Goal: Information Seeking & Learning: Learn about a topic

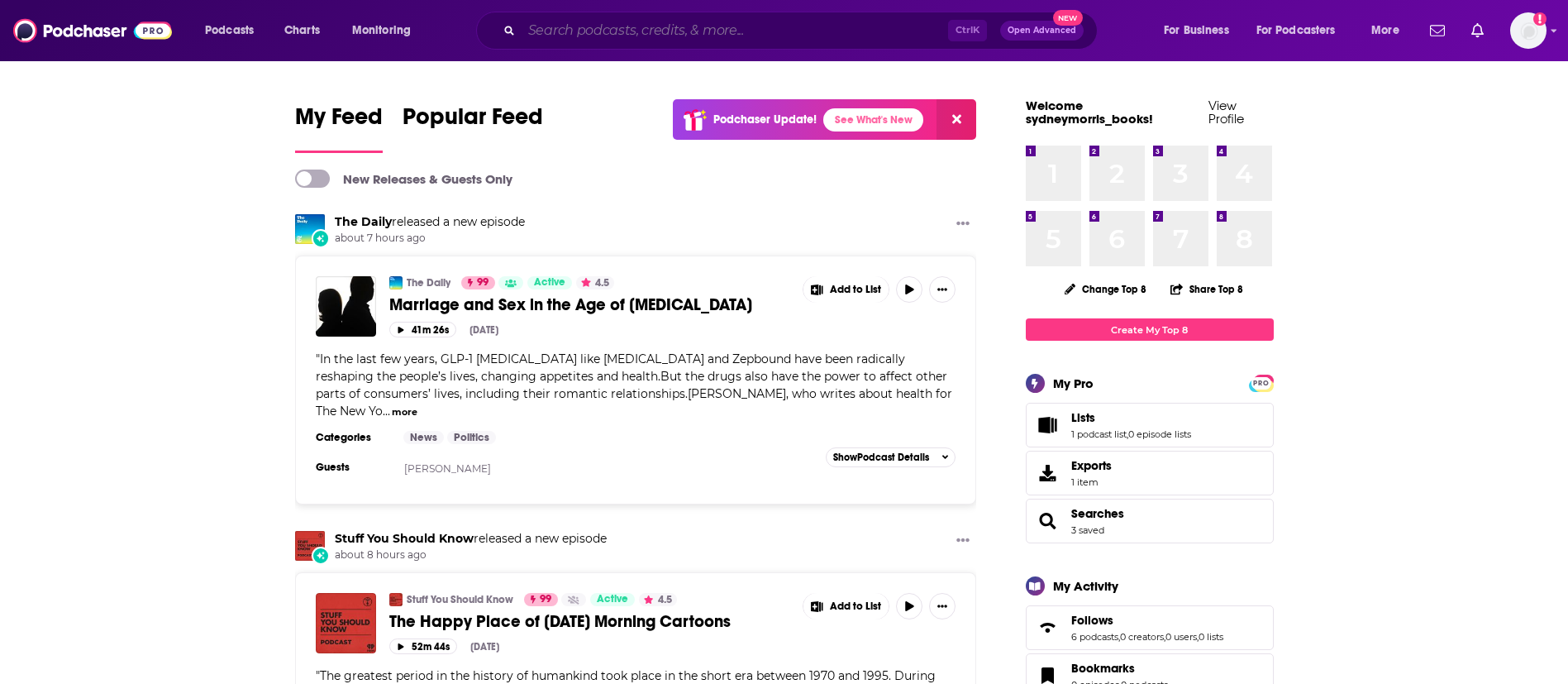
drag, startPoint x: 0, startPoint y: 0, endPoint x: 636, endPoint y: 25, distance: 636.5
click at [636, 25] on input "Search podcasts, credits, & more..." at bounding box center [734, 30] width 426 height 26
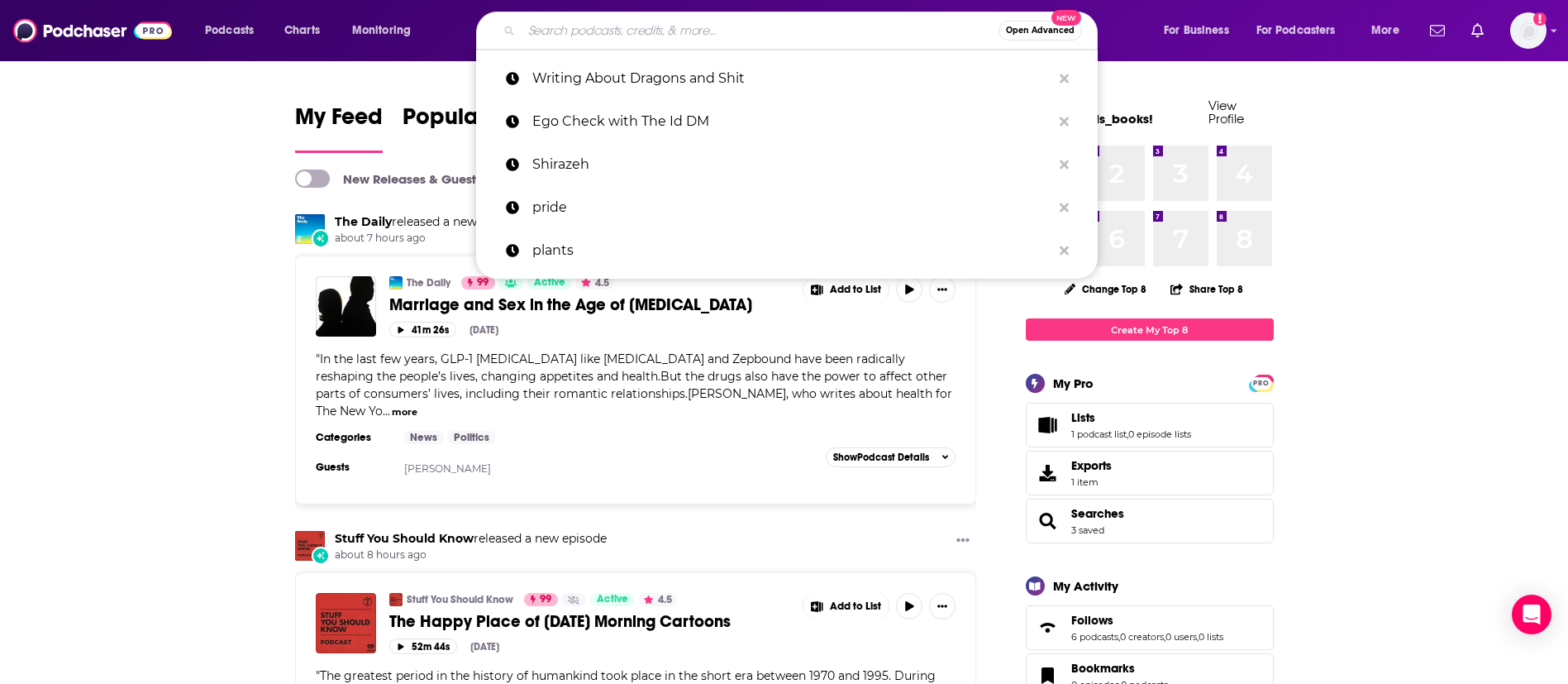
paste input "The True Fiction Project"
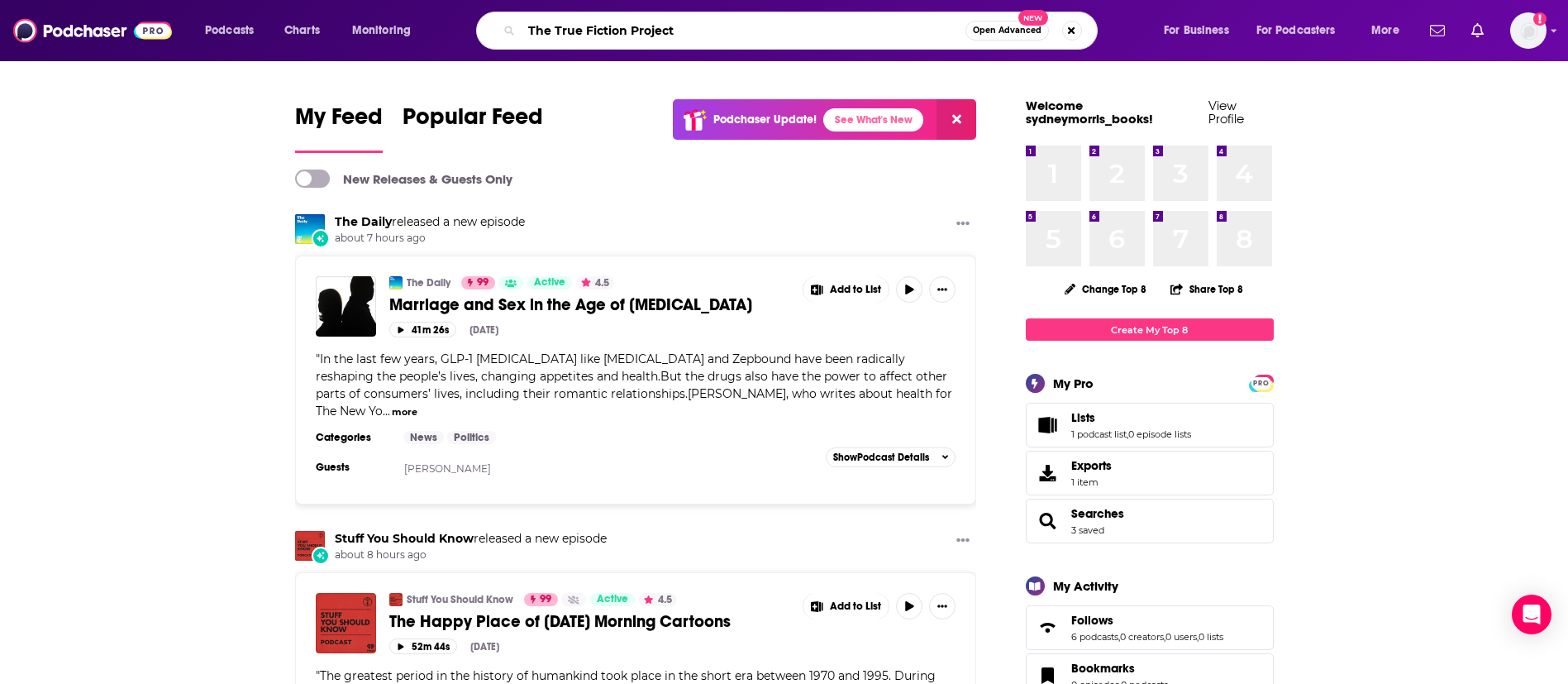
type input "The True Fiction Project"
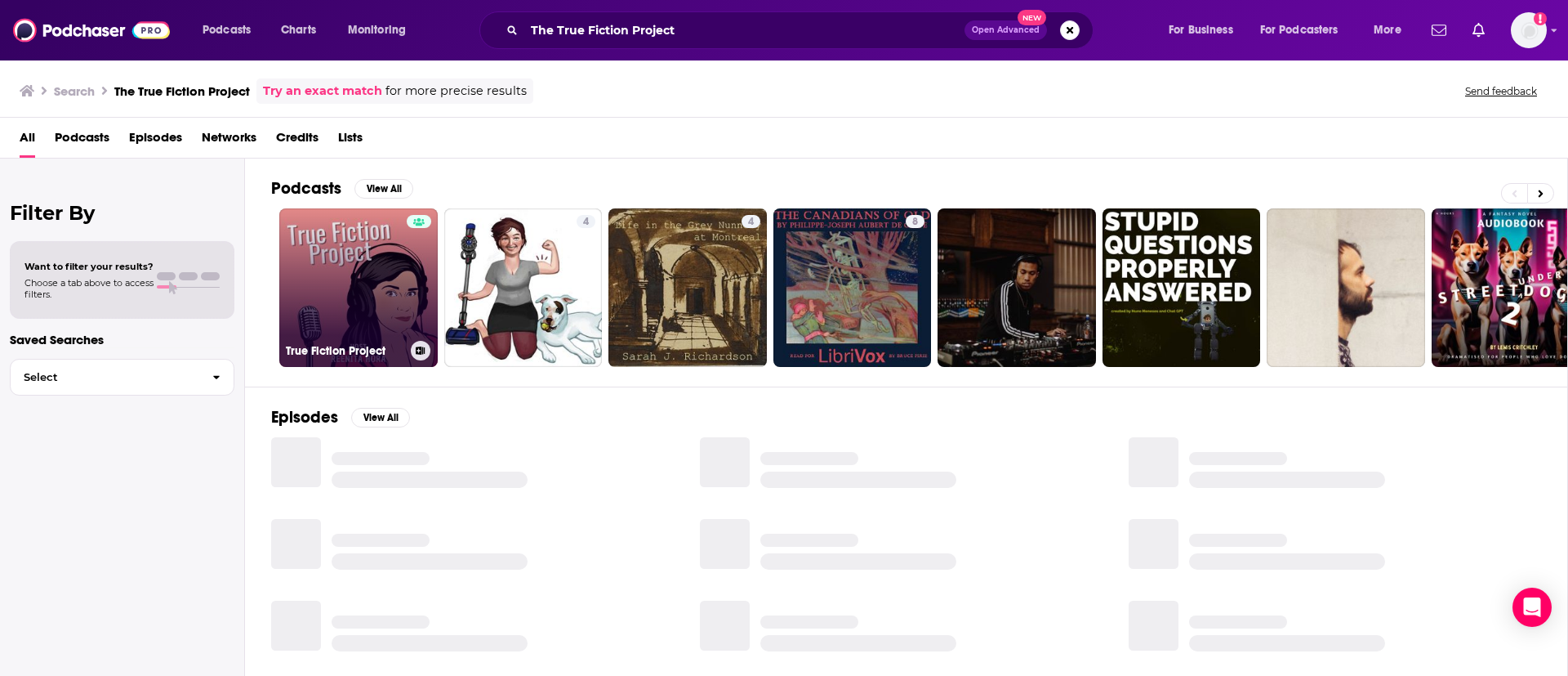
click at [389, 301] on link "True Fiction Project" at bounding box center [358, 287] width 159 height 159
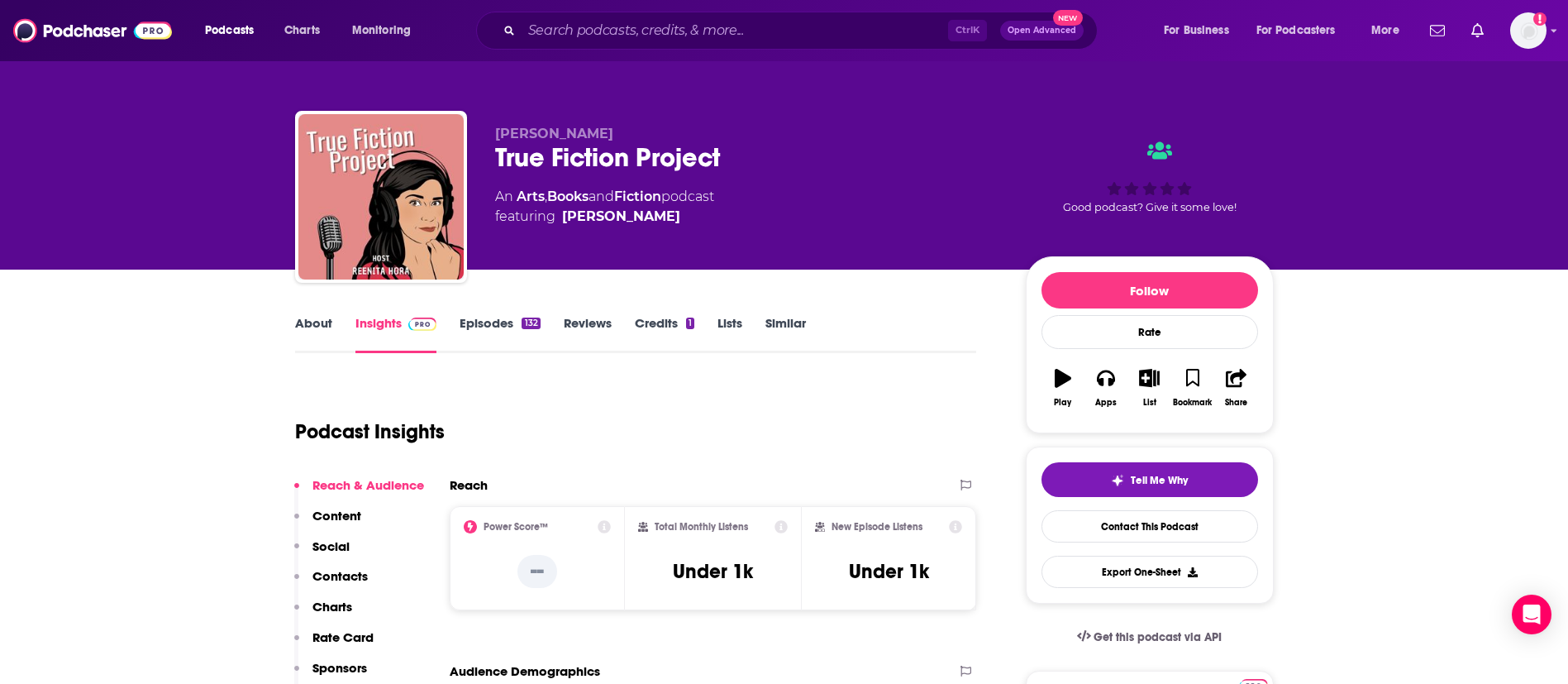
scroll to position [124, 0]
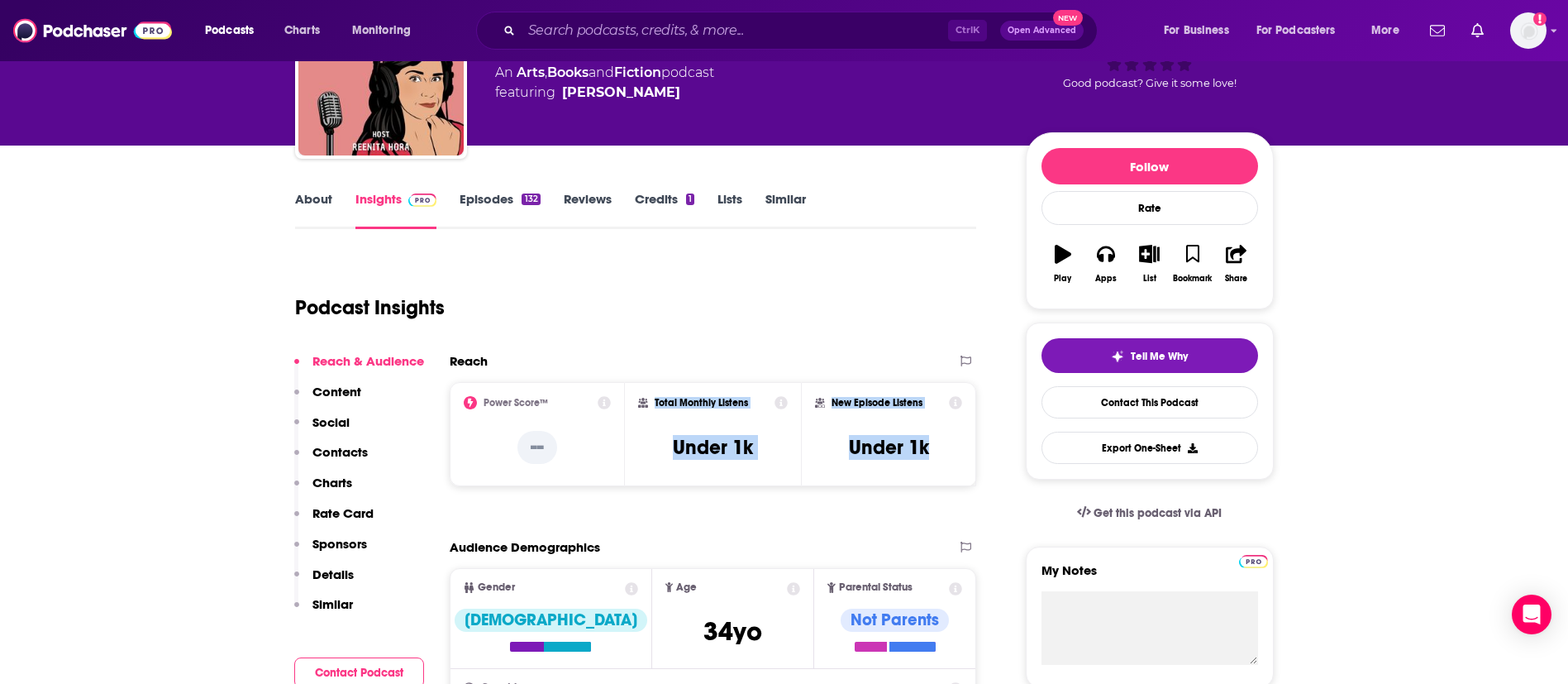
drag, startPoint x: 933, startPoint y: 443, endPoint x: 651, endPoint y: 408, distance: 284.2
click at [651, 408] on div "Power Score™ -- Total Monthly Listens Under 1k New Episode Listens Under 1k" at bounding box center [714, 434] width 528 height 104
copy div "Total Monthly Listens Under 1k New Episode Listens Under 1k"
click at [631, 18] on input "Search podcasts, credits, & more..." at bounding box center [734, 30] width 426 height 26
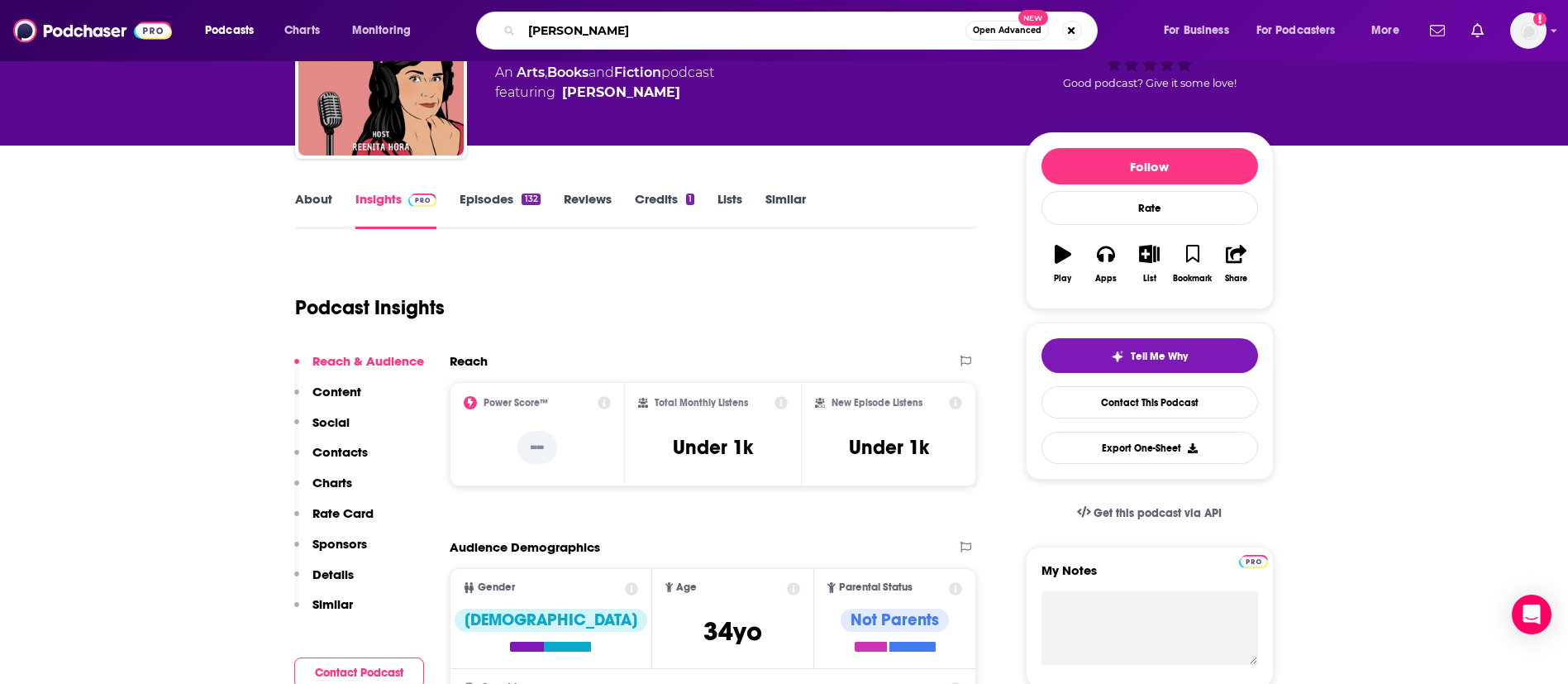
type input "[PERSON_NAME] [PERSON_NAME]"
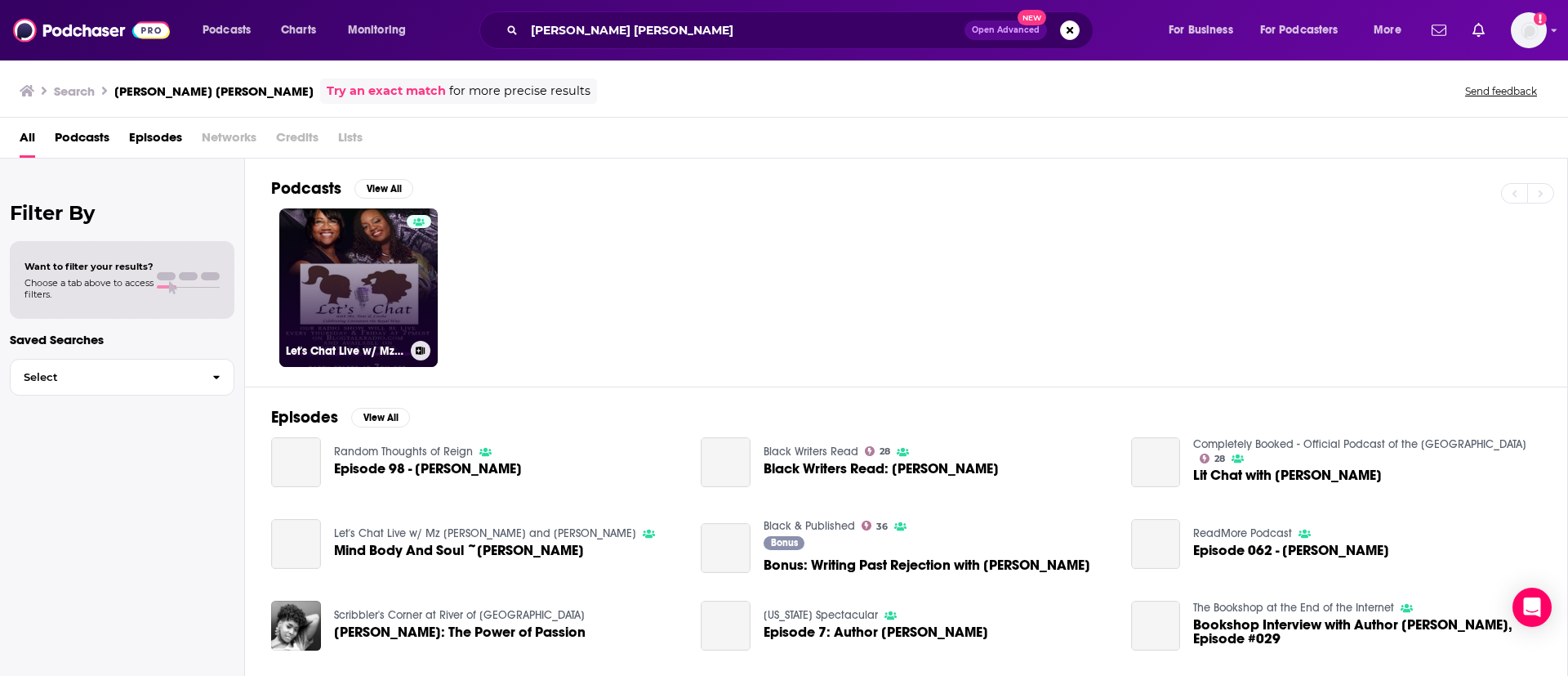
click at [386, 280] on link "Let's Chat Live w/ Mz [PERSON_NAME] and [PERSON_NAME]" at bounding box center [358, 287] width 159 height 159
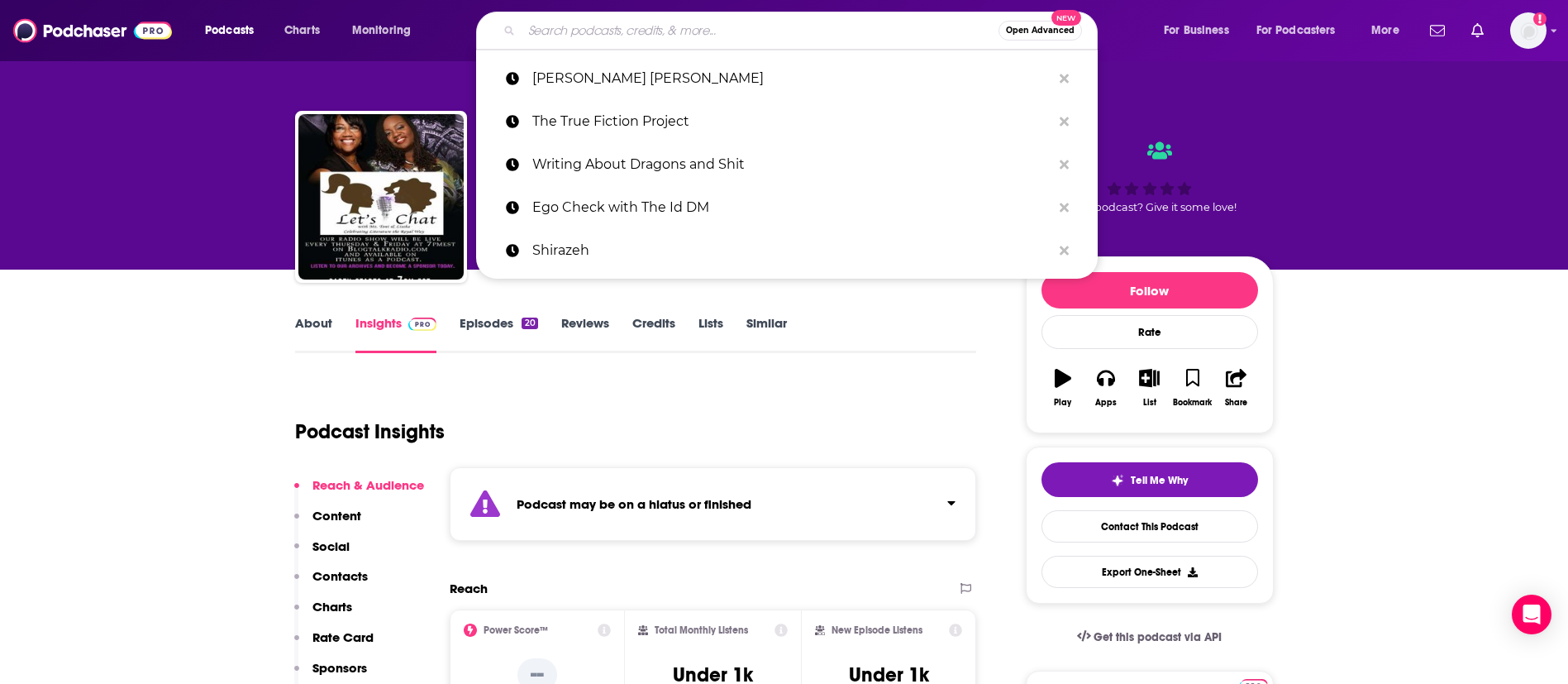
click at [607, 31] on input "Search podcasts, credits, & more..." at bounding box center [759, 30] width 477 height 26
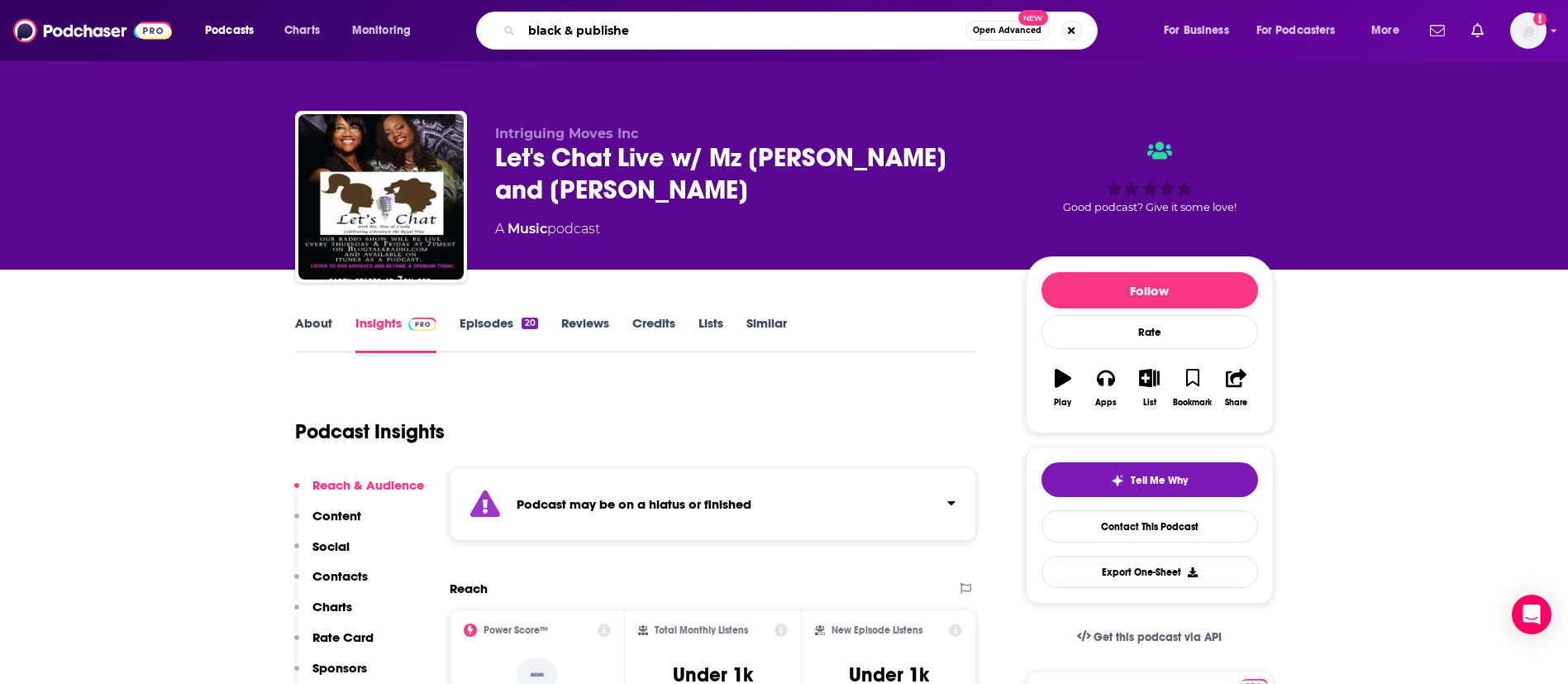
type input "black & published"
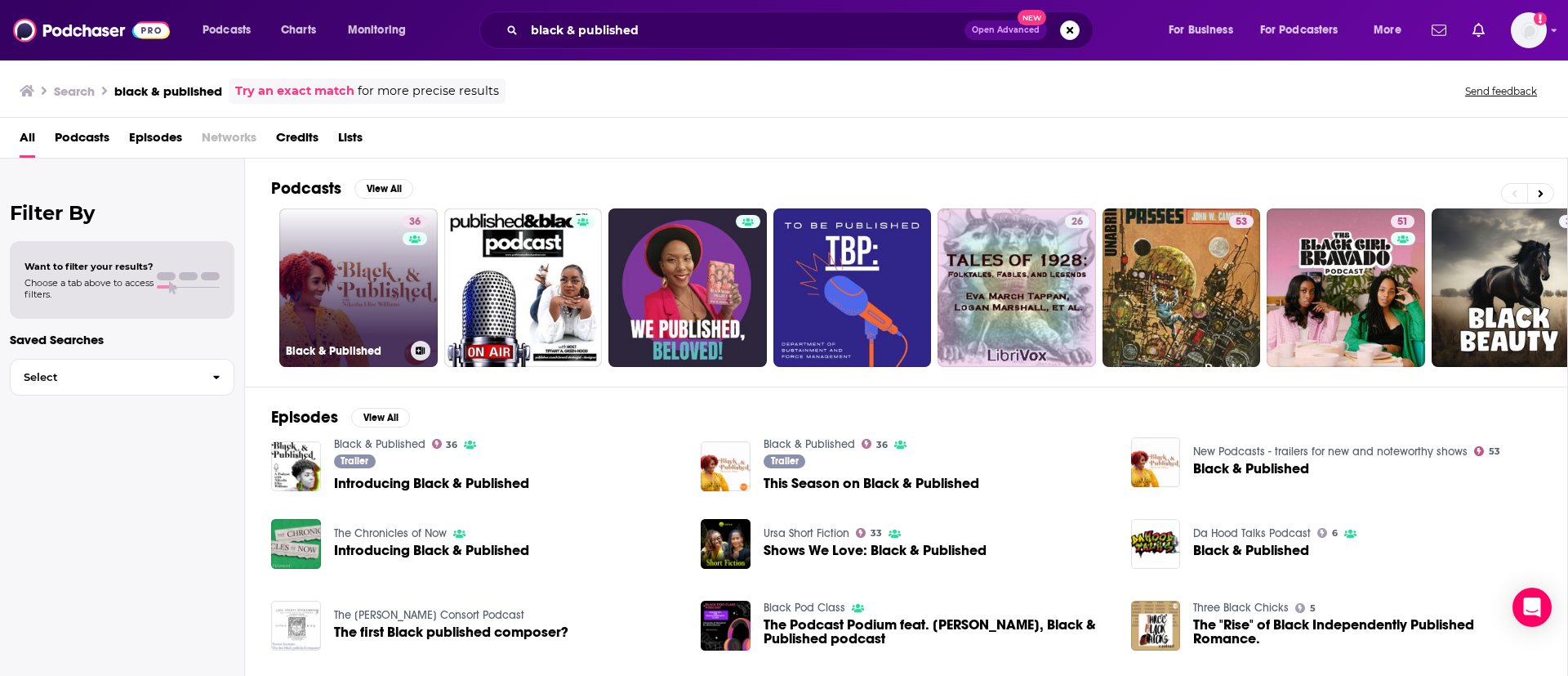
click at [389, 278] on link "36 Black & Published" at bounding box center [358, 287] width 159 height 159
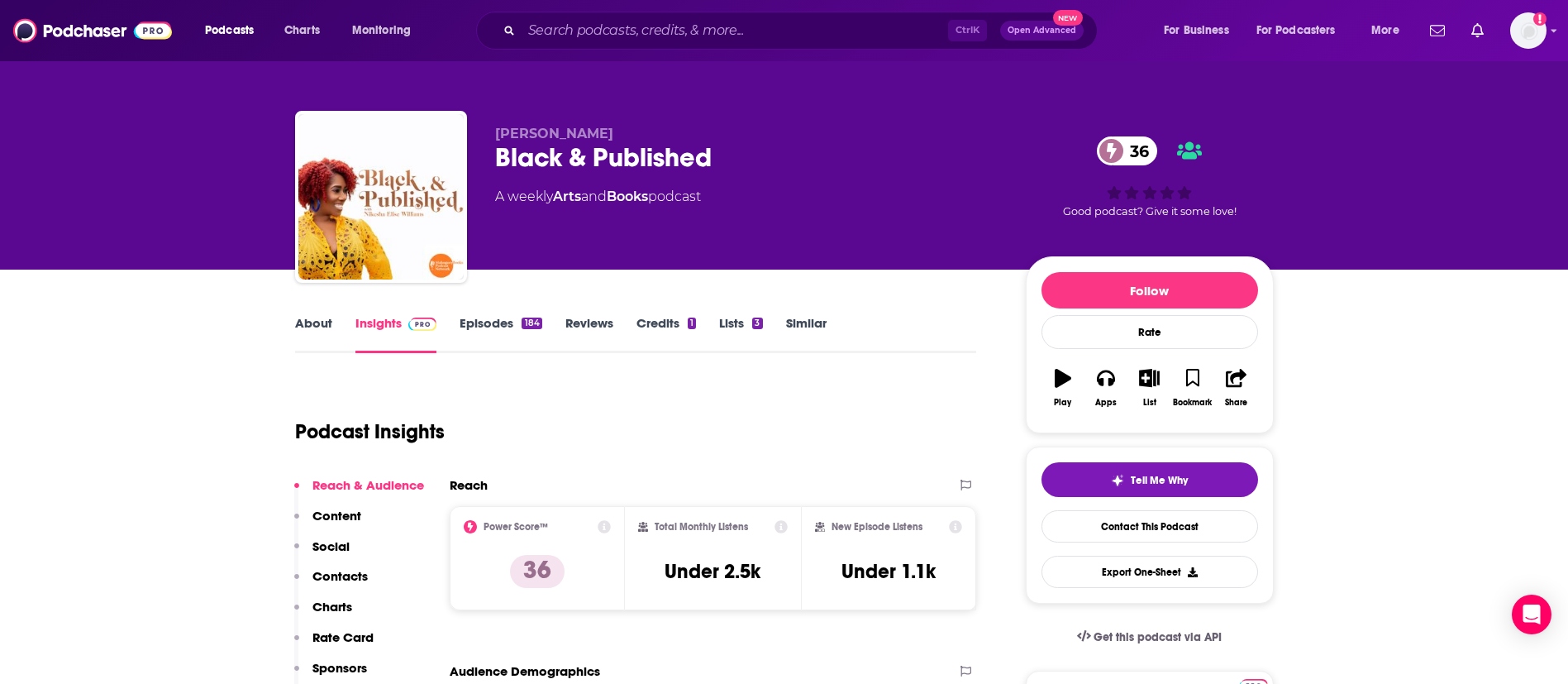
click at [478, 329] on link "Episodes 184" at bounding box center [500, 334] width 82 height 38
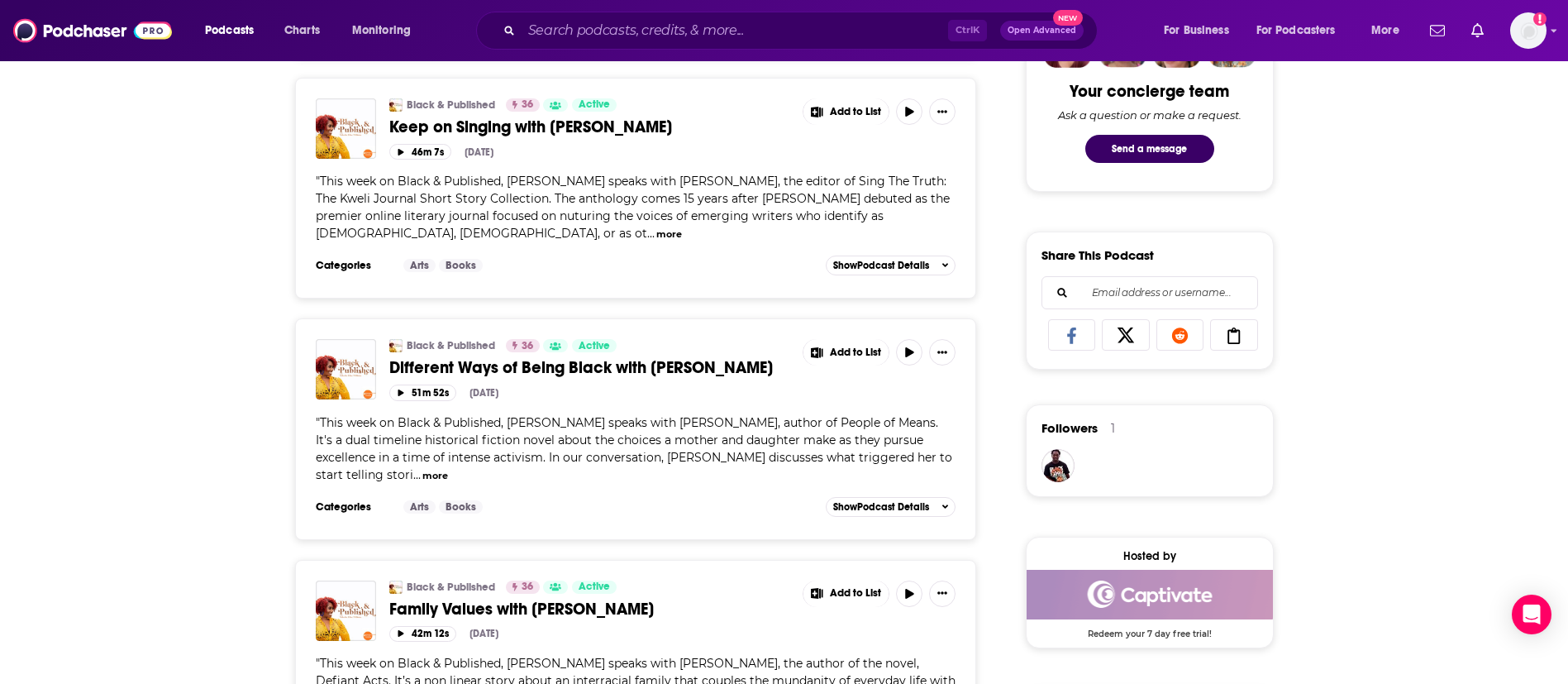
scroll to position [868, 0]
